Goal: Task Accomplishment & Management: Use online tool/utility

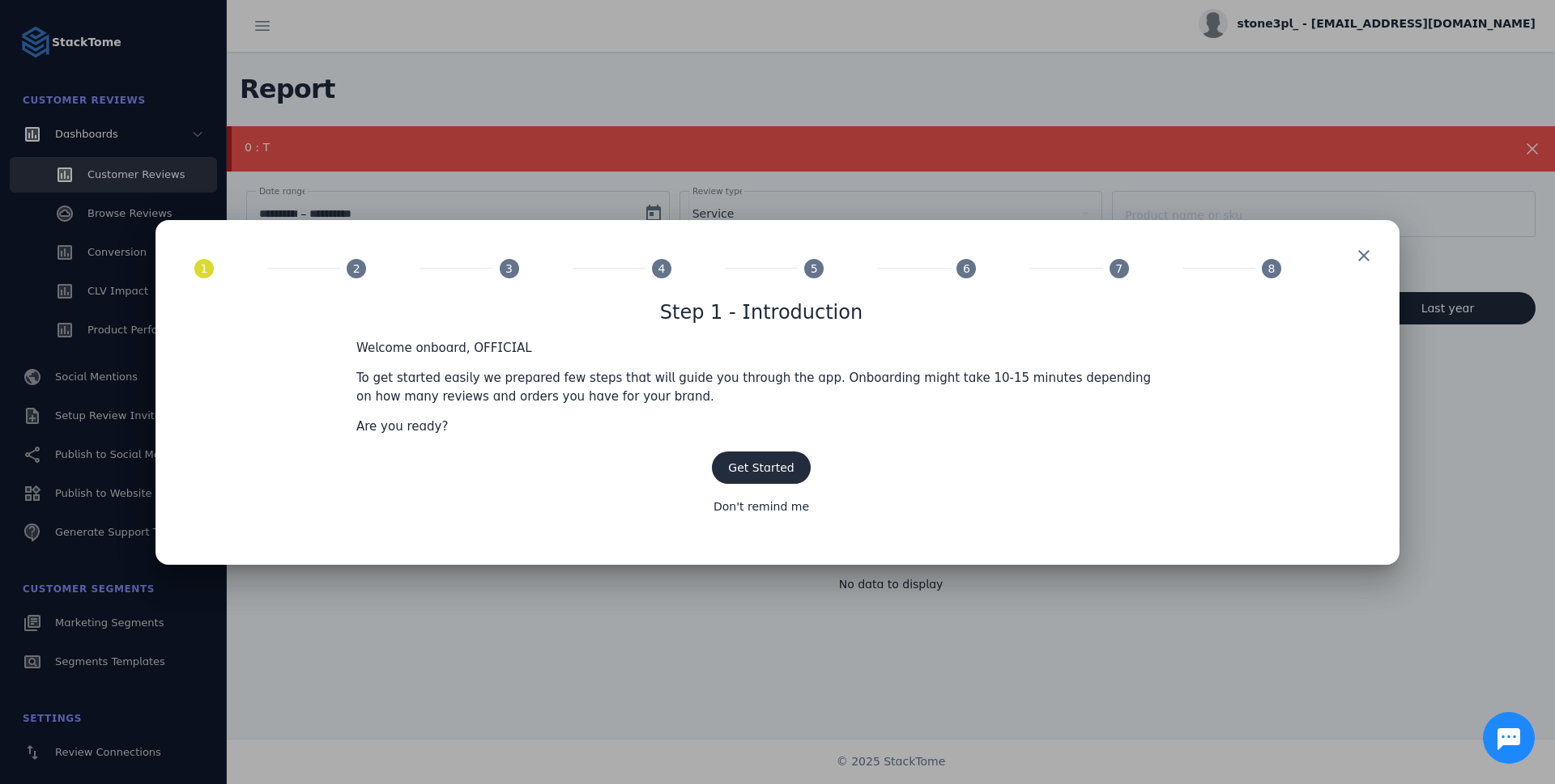
click at [774, 467] on span "Get Started" at bounding box center [761, 467] width 65 height 13
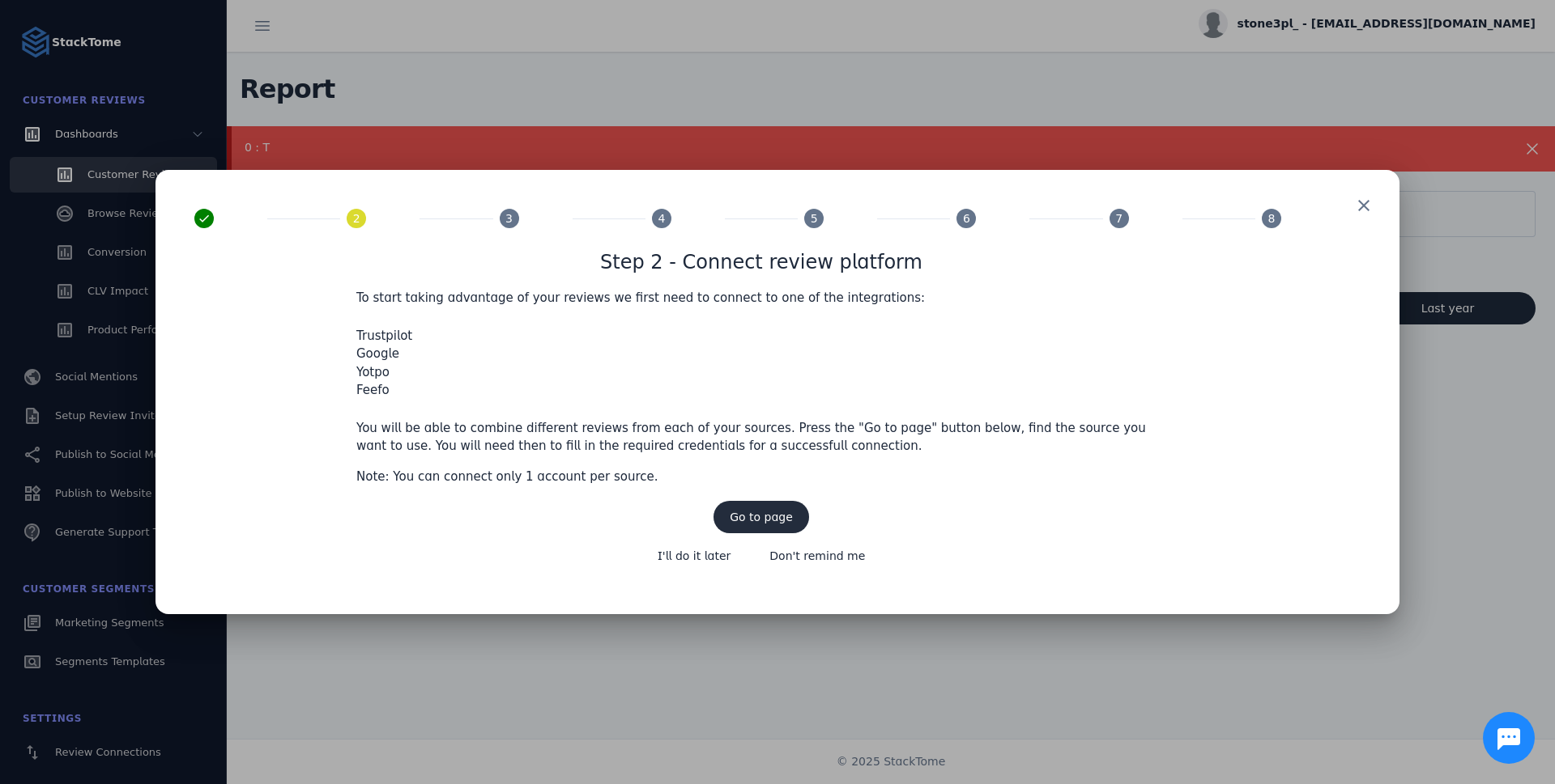
click at [789, 516] on span "Go to page" at bounding box center [761, 517] width 63 height 11
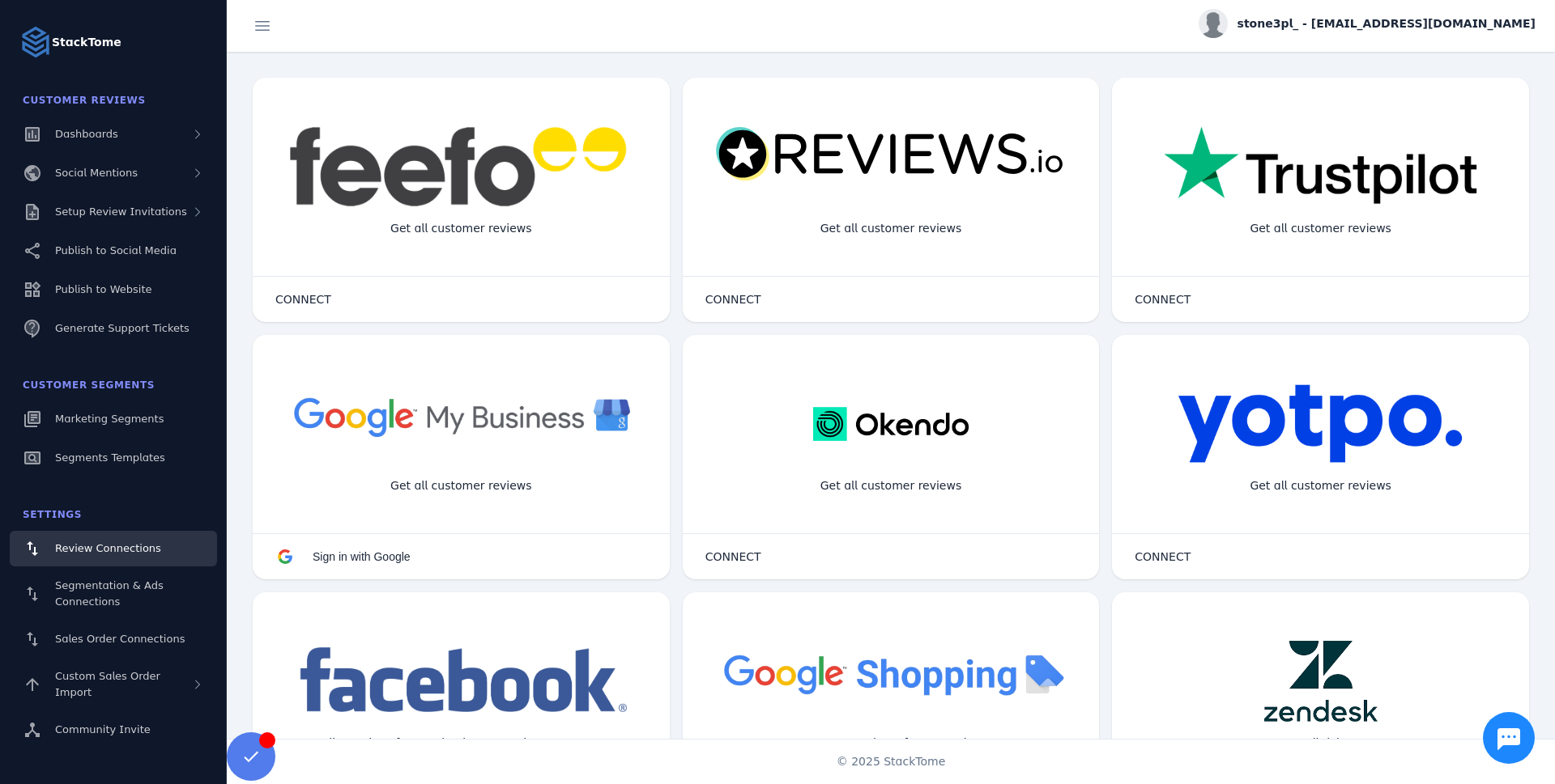
click at [1285, 189] on img at bounding box center [1320, 167] width 314 height 81
click at [1371, 186] on img at bounding box center [1320, 167] width 314 height 81
click at [1348, 224] on div "Get all customer reviews" at bounding box center [1320, 228] width 168 height 43
click at [1342, 243] on div "Get all customer reviews" at bounding box center [1320, 228] width 168 height 43
click at [1194, 318] on span at bounding box center [1162, 299] width 88 height 39
